Goal: Find specific page/section: Find specific page/section

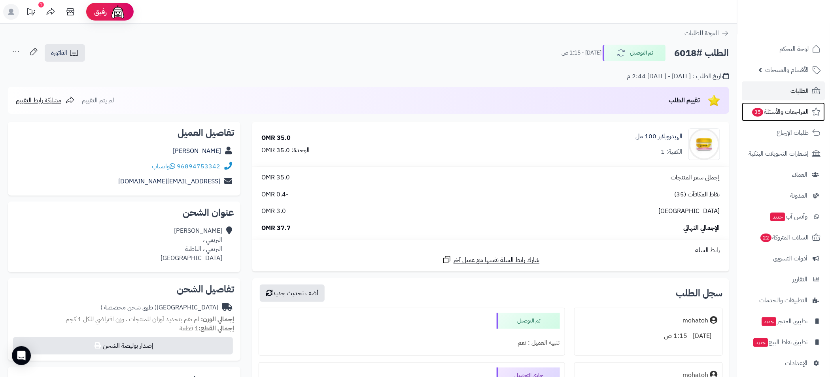
click at [786, 114] on span "المراجعات والأسئلة 35" at bounding box center [779, 111] width 57 height 11
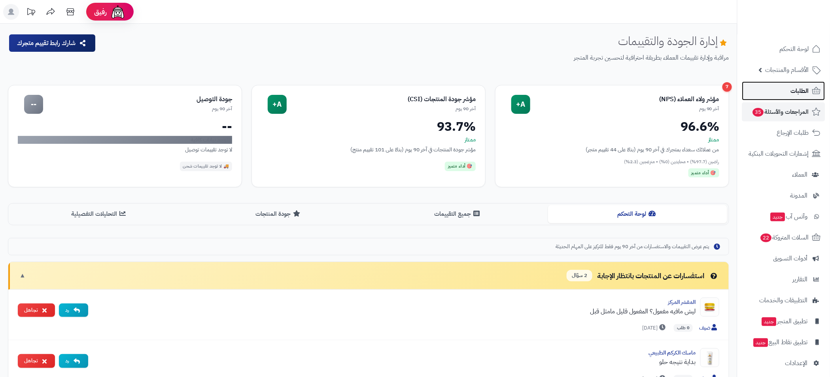
click at [795, 90] on span "الطلبات" at bounding box center [799, 90] width 18 height 11
